Goal: Check status: Check status

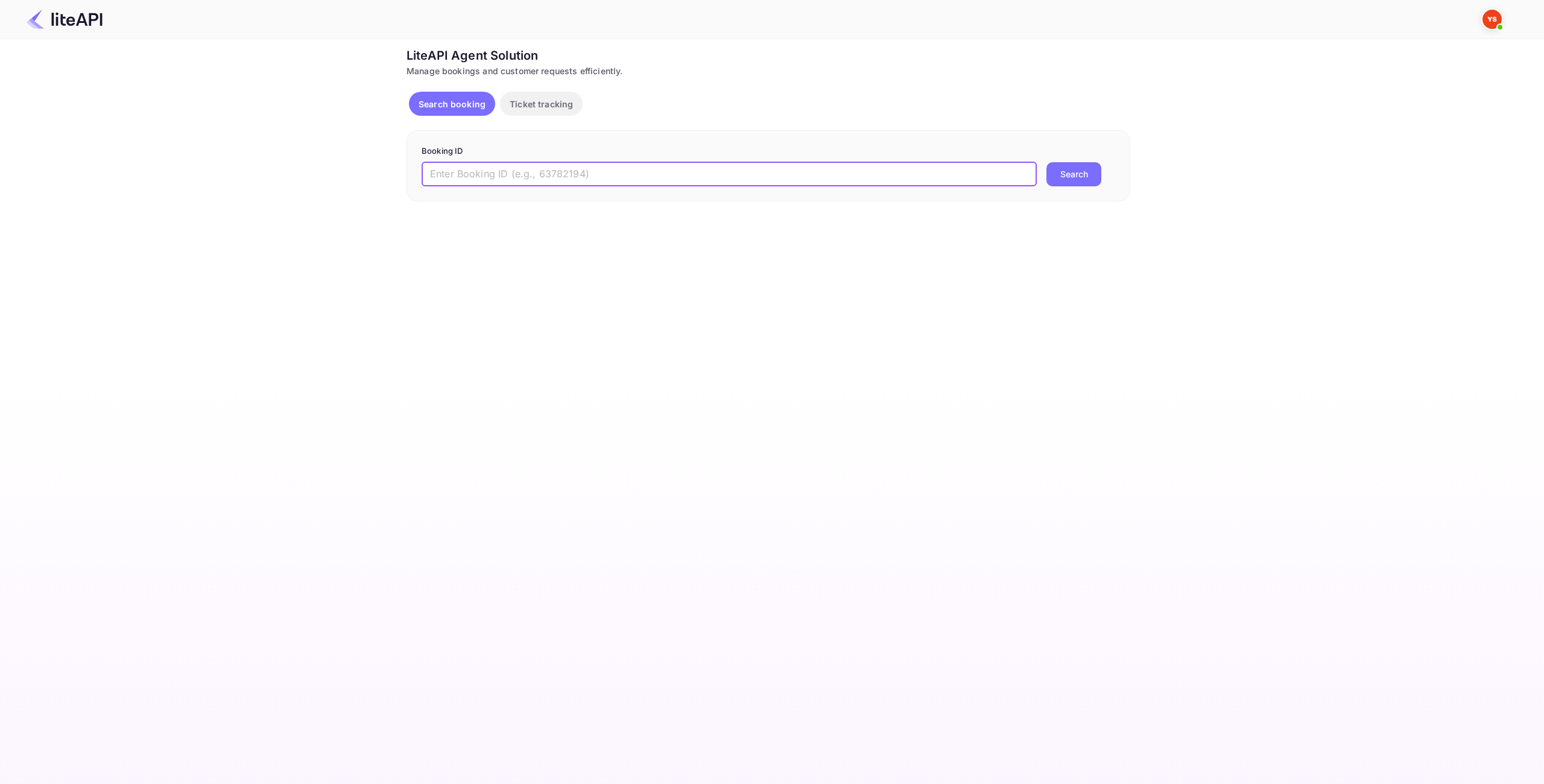
click at [806, 167] on input "text" at bounding box center [729, 174] width 615 height 24
paste input "8867223"
type input "8867223"
click at [1059, 171] on button "Search" at bounding box center [1073, 174] width 55 height 24
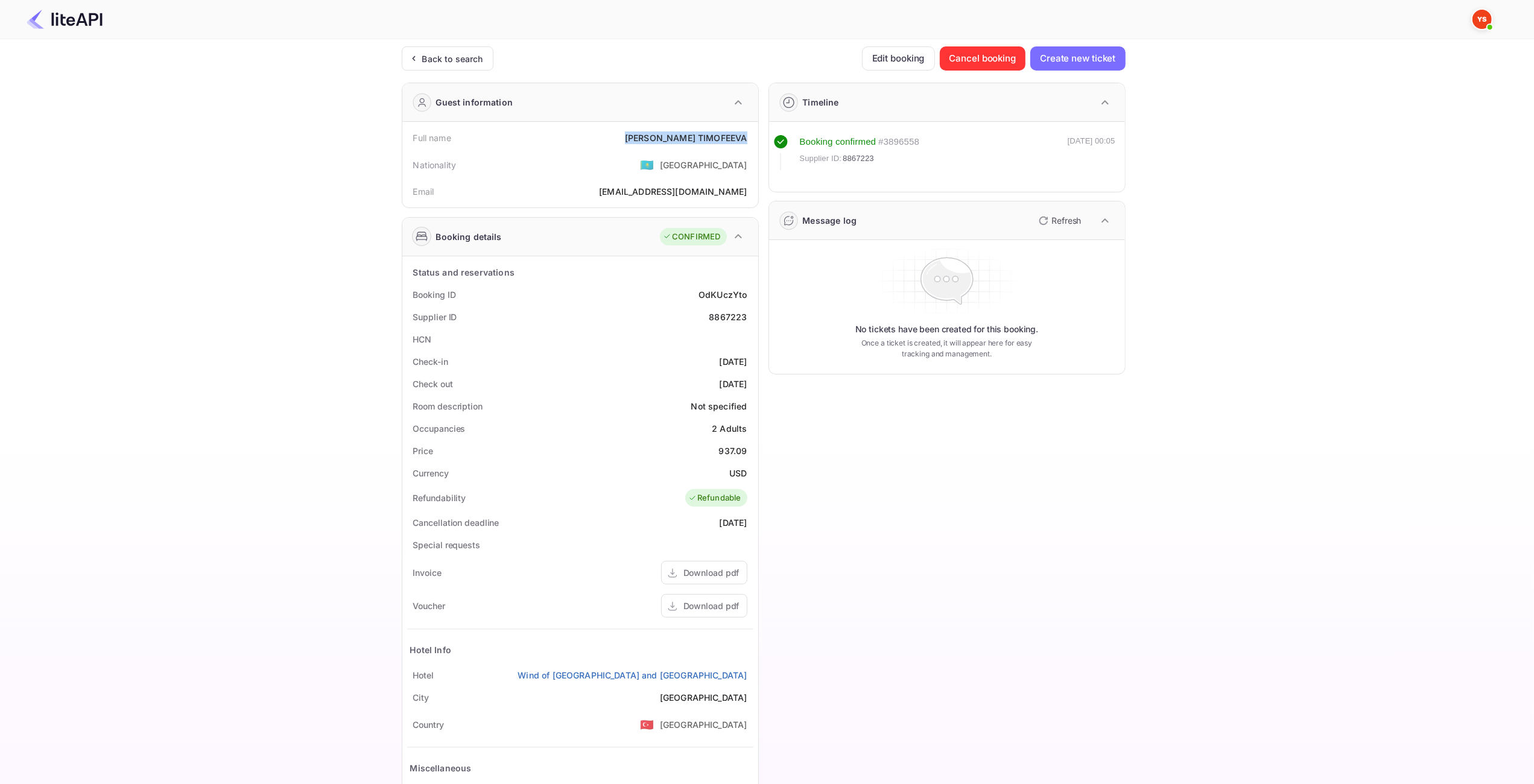
drag, startPoint x: 638, startPoint y: 132, endPoint x: 747, endPoint y: 137, distance: 109.1
click at [747, 137] on div "Full name [PERSON_NAME]" at bounding box center [580, 137] width 346 height 22
click at [737, 137] on div "[PERSON_NAME]" at bounding box center [686, 137] width 122 height 12
drag, startPoint x: 747, startPoint y: 137, endPoint x: 641, endPoint y: 135, distance: 106.0
click at [641, 135] on div "Full name [PERSON_NAME]" at bounding box center [580, 137] width 346 height 22
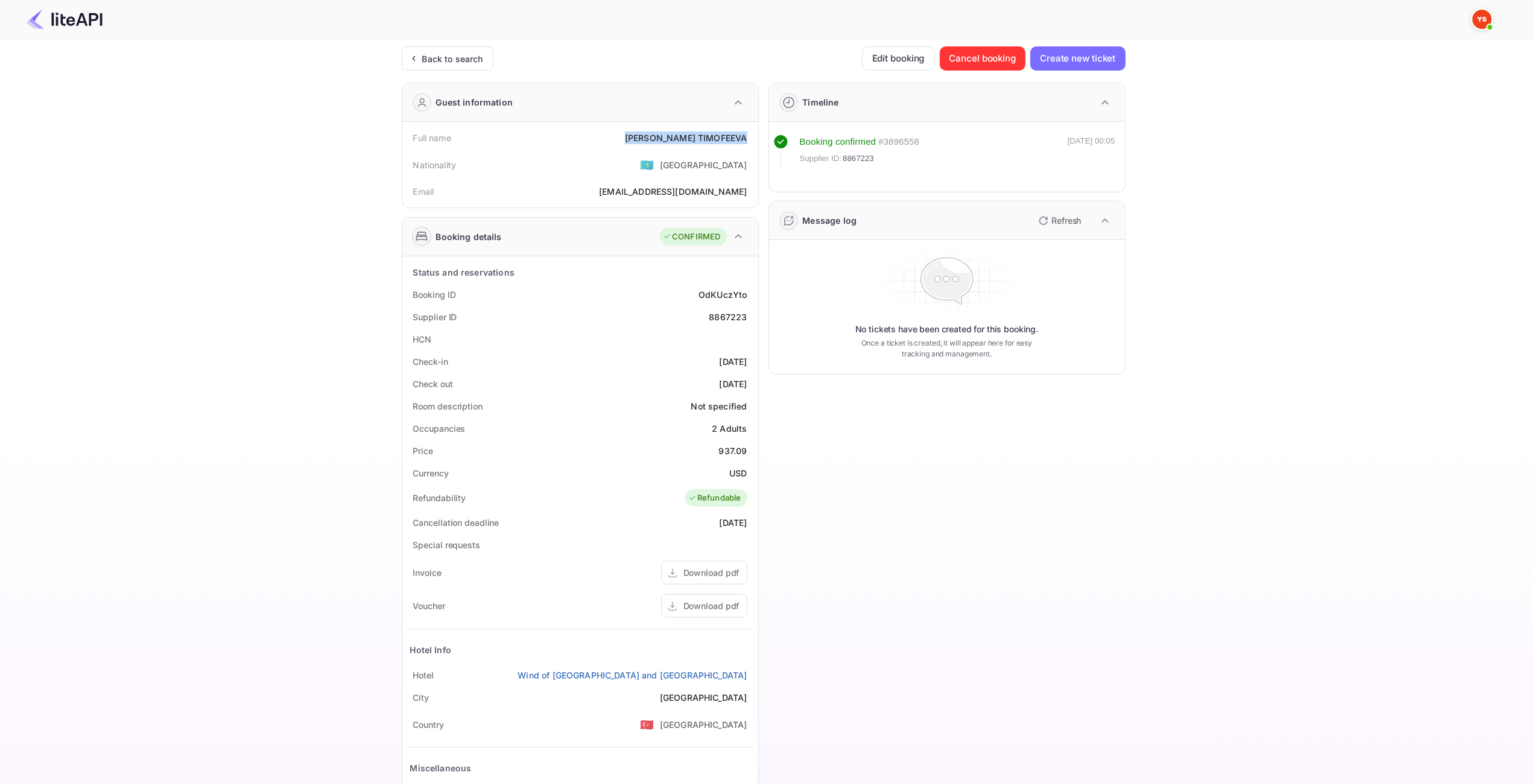
copy div "[PERSON_NAME]"
click at [734, 448] on div "937.09" at bounding box center [733, 451] width 29 height 12
copy div "937.09"
